Goal: Task Accomplishment & Management: Complete application form

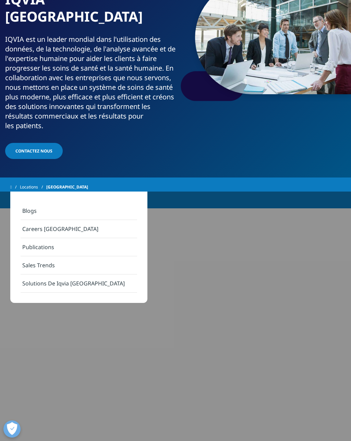
click at [33, 224] on link "Careers [GEOGRAPHIC_DATA]" at bounding box center [79, 229] width 116 height 18
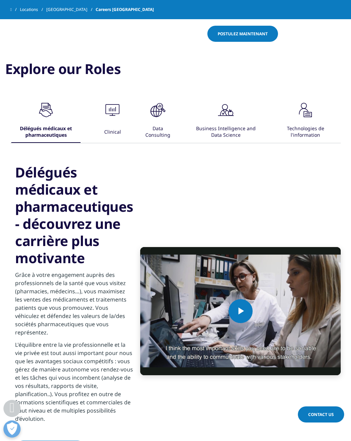
scroll to position [368, 0]
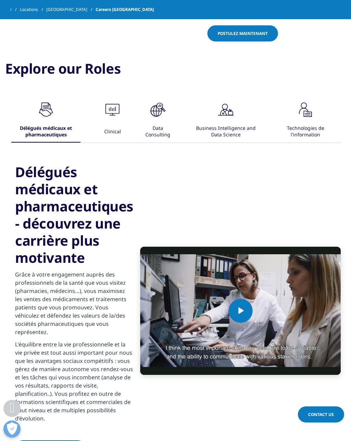
click at [47, 114] on icon ".cls-1{fill:#00a3e0;}" at bounding box center [46, 109] width 21 height 21
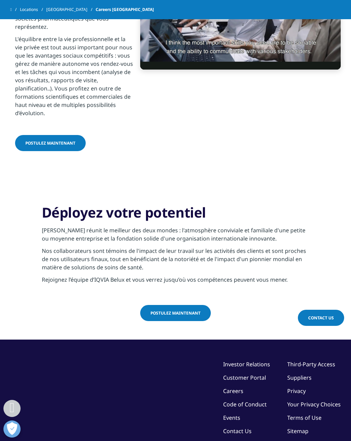
scroll to position [653, 0]
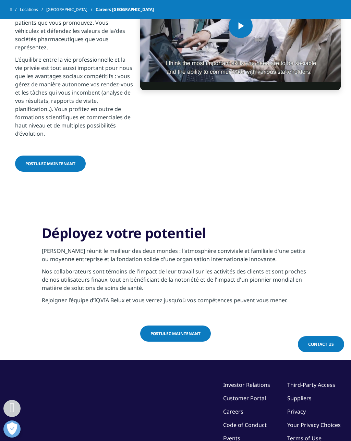
click at [46, 161] on span "Postulez maintenant" at bounding box center [50, 164] width 50 height 6
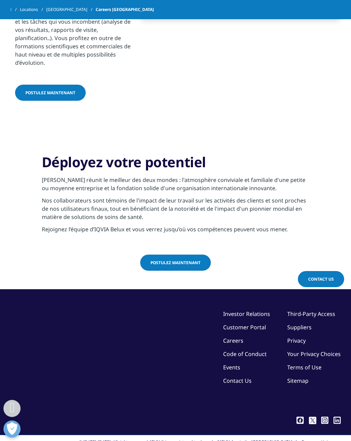
scroll to position [732, 0]
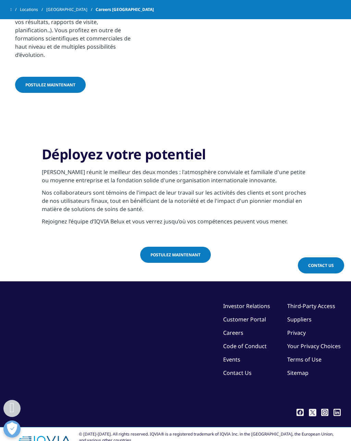
click at [189, 252] on span "Postulez maintenant" at bounding box center [175, 255] width 50 height 6
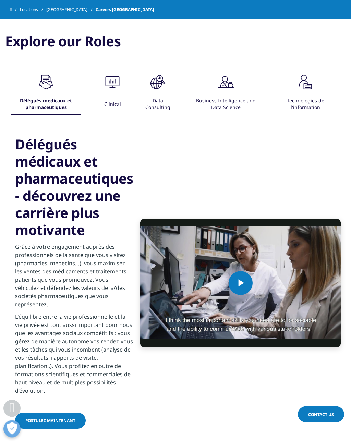
scroll to position [393, 0]
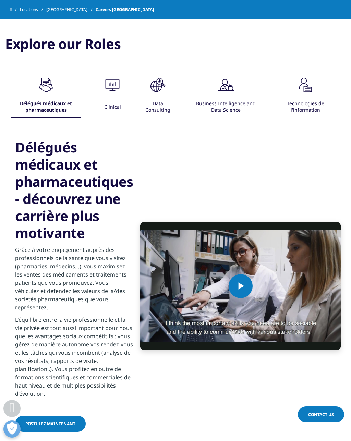
click at [56, 83] on icon ".cls-1{fill:#00a3e0;}" at bounding box center [46, 85] width 21 height 21
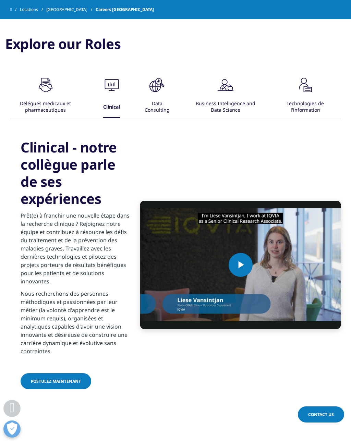
click at [42, 85] on icon at bounding box center [41, 84] width 2 height 1
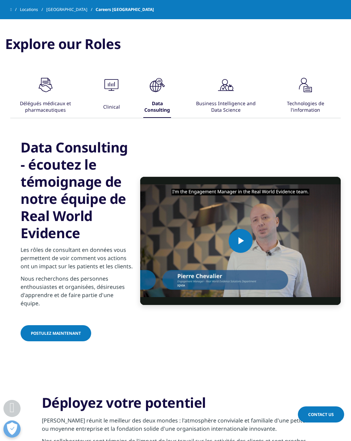
click at [56, 91] on icon ".cls-1{fill:#00a3e0;}" at bounding box center [45, 85] width 21 height 21
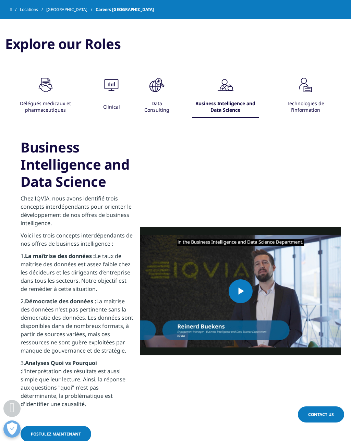
click at [311, 97] on div ".cls-1{fill:#00a3e0;}" at bounding box center [305, 86] width 21 height 22
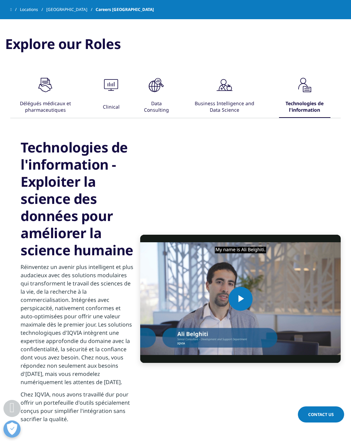
click at [44, 85] on icon ".cls-1{fill:#00a3e0;}" at bounding box center [45, 85] width 21 height 21
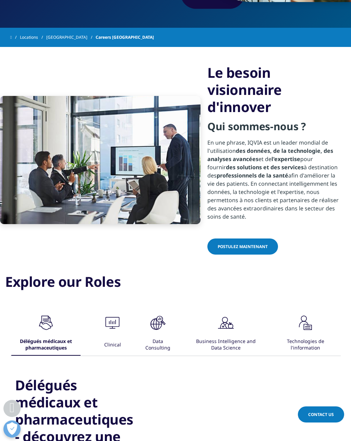
scroll to position [174, 0]
